Goal: Complete application form

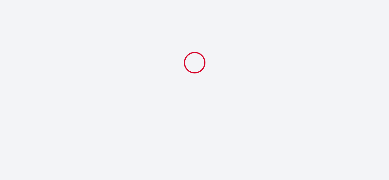
select select
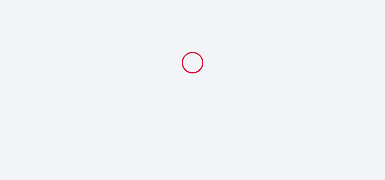
select select
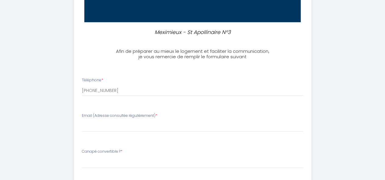
scroll to position [243, 0]
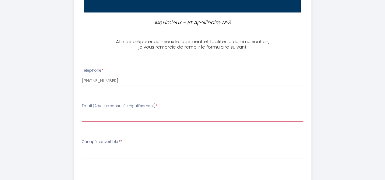
drag, startPoint x: 119, startPoint y: 118, endPoint x: 137, endPoint y: 121, distance: 18.8
click at [119, 118] on input "Email (Adresse consultée régulièrement) *" at bounding box center [192, 116] width 221 height 11
type input "[EMAIL_ADDRESS][DOMAIN_NAME]"
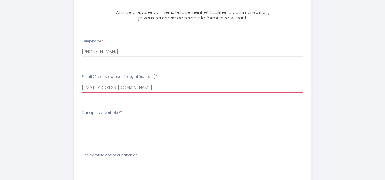
scroll to position [304, 0]
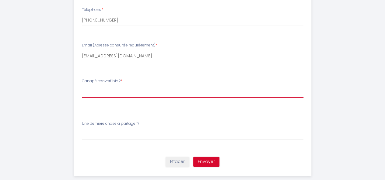
click at [126, 94] on select "[PERSON_NAME] convertible ? Oui - merci de préparer le convertible Non - pas be…" at bounding box center [192, 92] width 221 height 12
select select "Oui - merci de préparer le convertible"
click at [82, 86] on select "[PERSON_NAME] convertible ? Oui - merci de préparer le convertible Non - pas be…" at bounding box center [192, 92] width 221 height 12
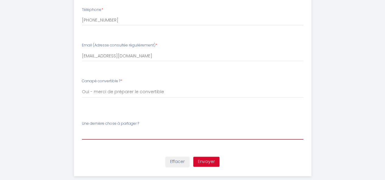
click at [142, 136] on input "Une dernière chose à partager ?" at bounding box center [192, 134] width 221 height 11
type input "n"
type input "Non"
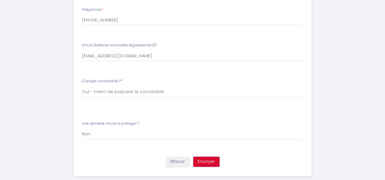
click at [208, 158] on button "Envoyer" at bounding box center [206, 162] width 26 height 10
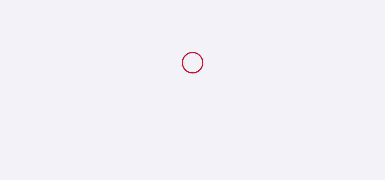
select select "Oui - merci de préparer le convertible"
